Goal: Information Seeking & Learning: Learn about a topic

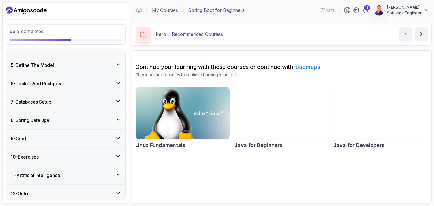
scroll to position [116, 0]
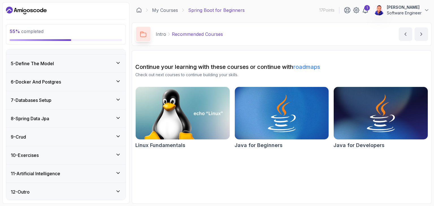
click at [69, 115] on div "8 - Spring Data Jpa" at bounding box center [66, 118] width 110 height 7
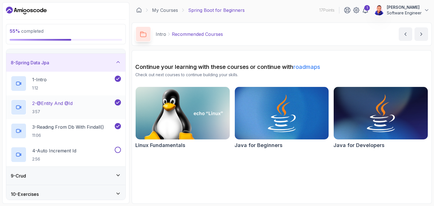
scroll to position [128, 0]
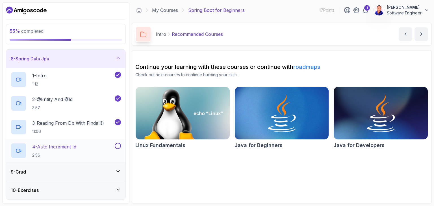
click at [64, 145] on p "4 - Auto Increment Id" at bounding box center [54, 146] width 44 height 7
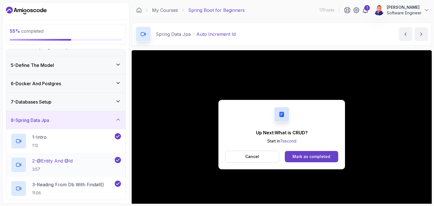
scroll to position [66, 0]
click at [86, 104] on div "7 - Databases Setup" at bounding box center [66, 102] width 110 height 7
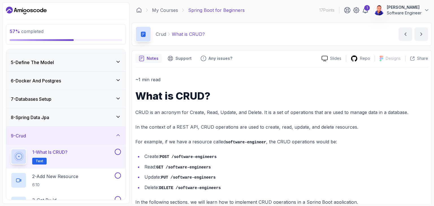
scroll to position [69, 0]
click at [64, 96] on div "7 - Databases Setup" at bounding box center [66, 99] width 110 height 7
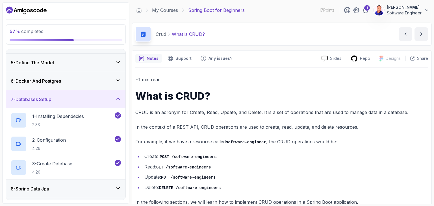
click at [69, 82] on div "6 - Docker And Postgres" at bounding box center [66, 81] width 110 height 7
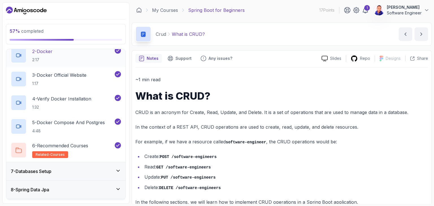
scroll to position [158, 0]
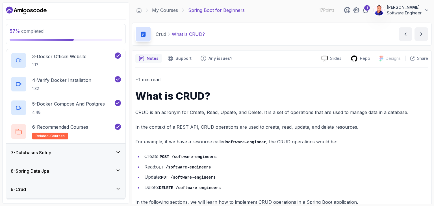
click at [69, 148] on div "7 - Databases Setup" at bounding box center [65, 153] width 119 height 18
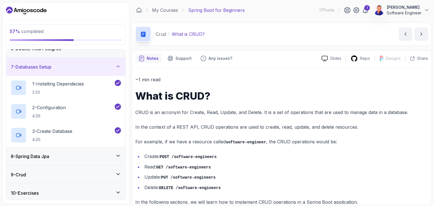
scroll to position [102, 0]
click at [57, 131] on p "3 - Create Database" at bounding box center [52, 131] width 40 height 7
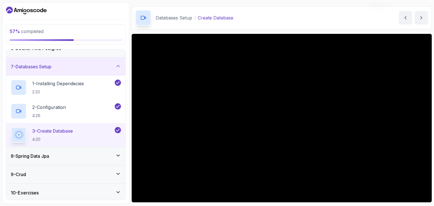
scroll to position [17, 0]
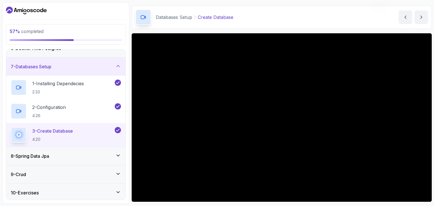
click at [286, 23] on div "Databases Setup Create Database Create Database by [PERSON_NAME]" at bounding box center [282, 17] width 300 height 23
